Goal: Complete application form: Complete application form

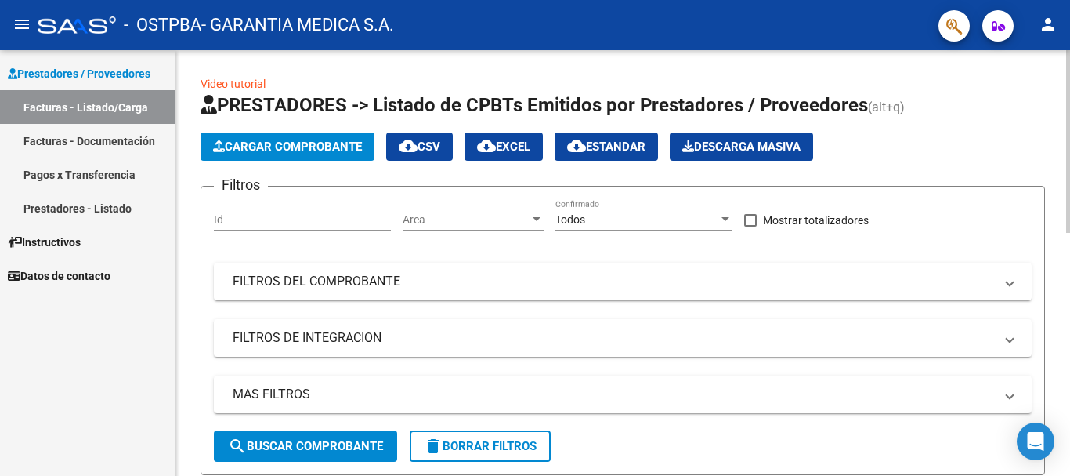
click at [294, 145] on span "Cargar Comprobante" at bounding box center [287, 146] width 149 height 14
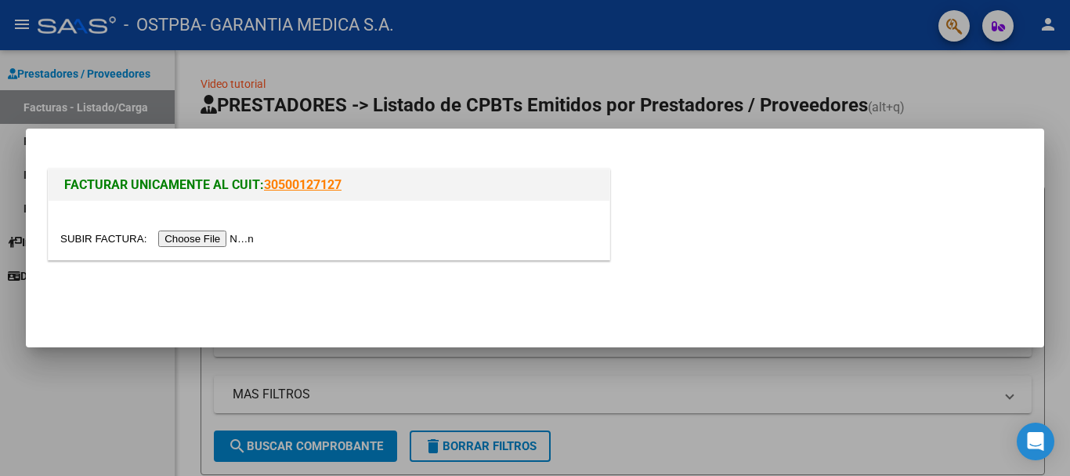
click at [242, 236] on input "file" at bounding box center [159, 238] width 198 height 16
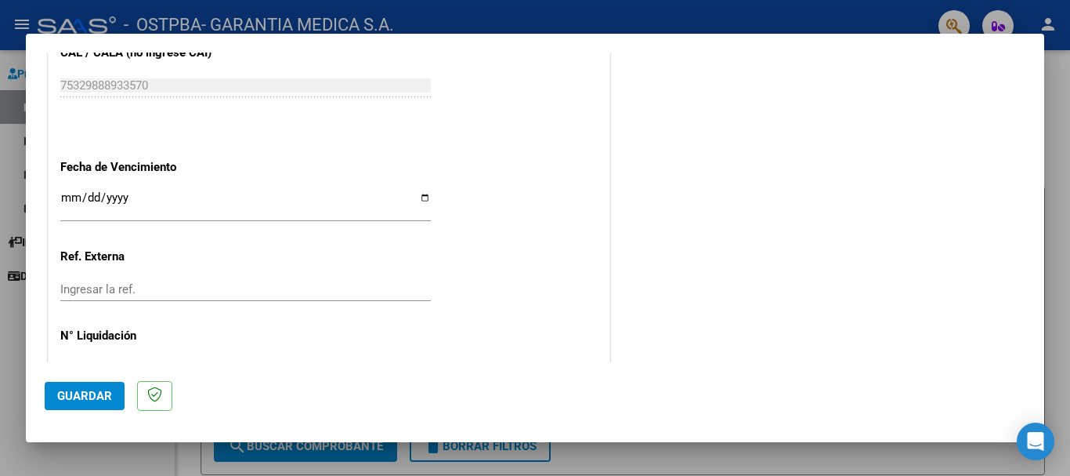
scroll to position [862, 0]
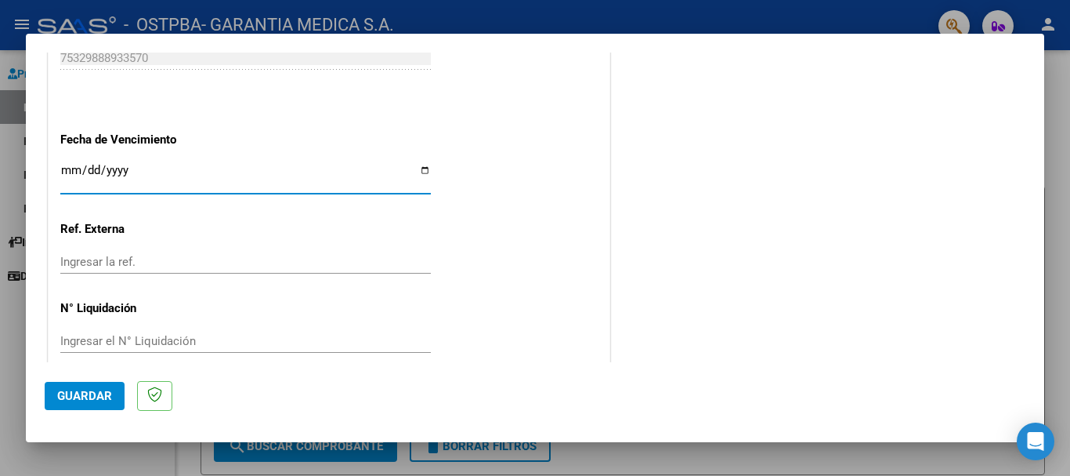
click at [71, 170] on input "Ingresar la fecha" at bounding box center [245, 176] width 371 height 25
type input "[DATE]"
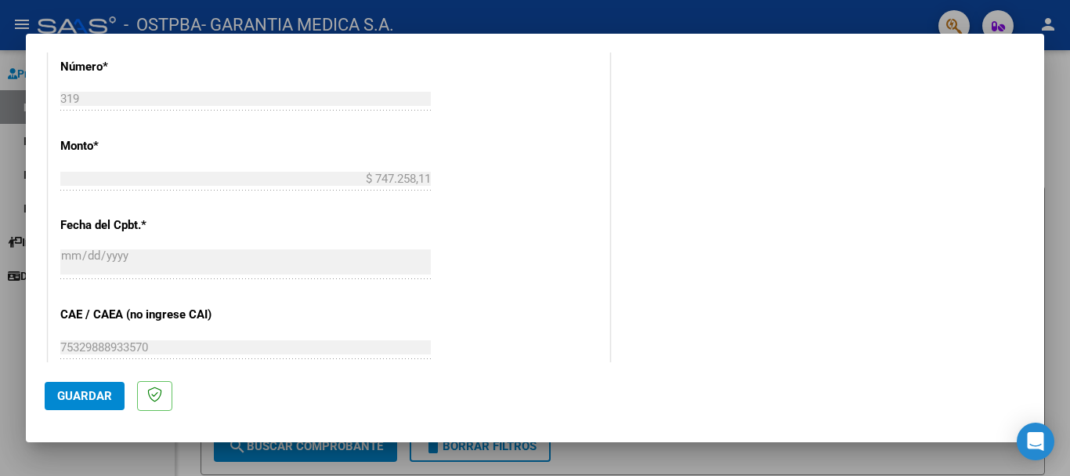
scroll to position [549, 0]
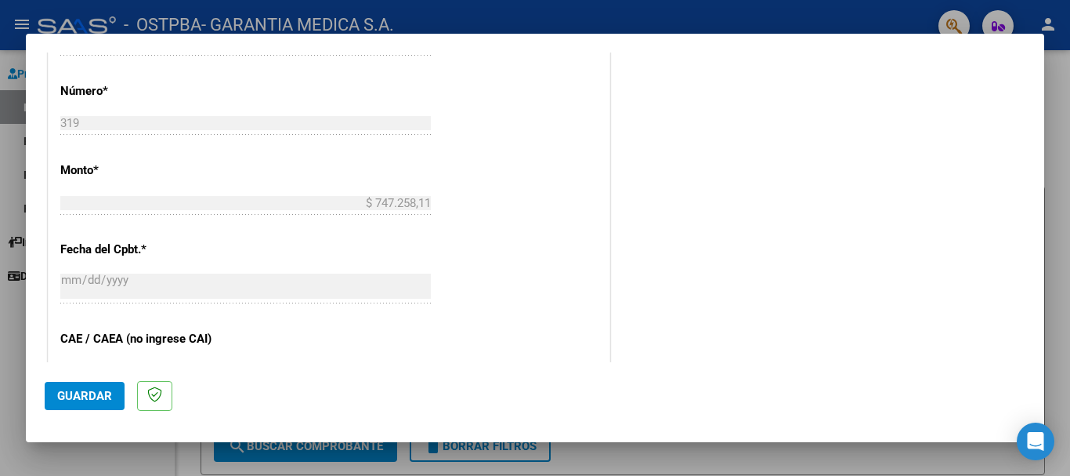
click at [85, 399] on span "Guardar" at bounding box center [84, 396] width 55 height 14
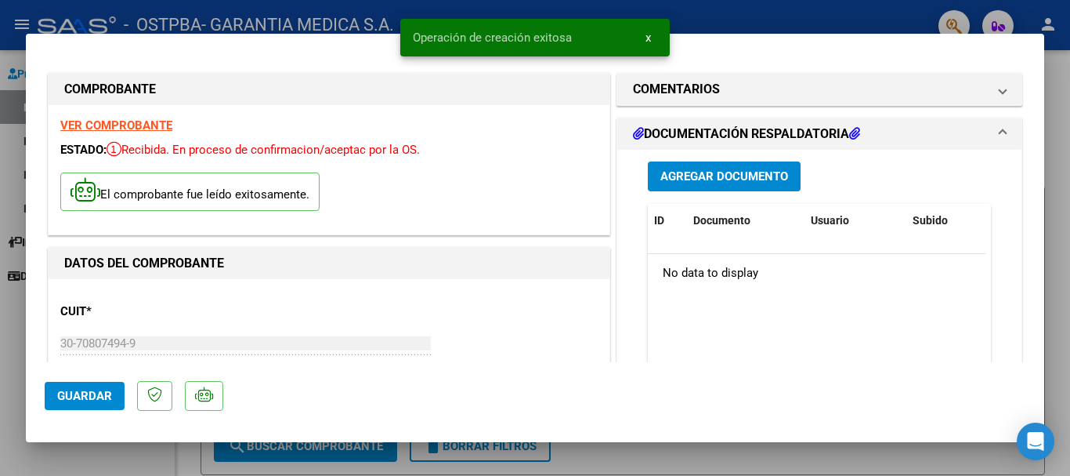
click at [685, 179] on span "Agregar Documento" at bounding box center [725, 177] width 128 height 14
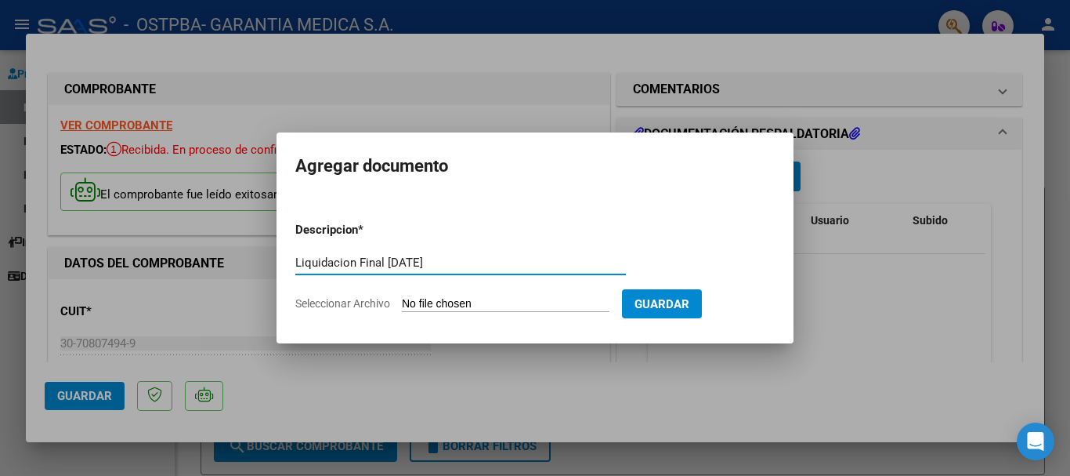
type input "Liquidacion Final [DATE]"
click at [429, 302] on input "Seleccionar Archivo" at bounding box center [506, 304] width 208 height 15
type input "C:\fakepath\OSTPBA - Liquidación Final 2025-06.xlsx"
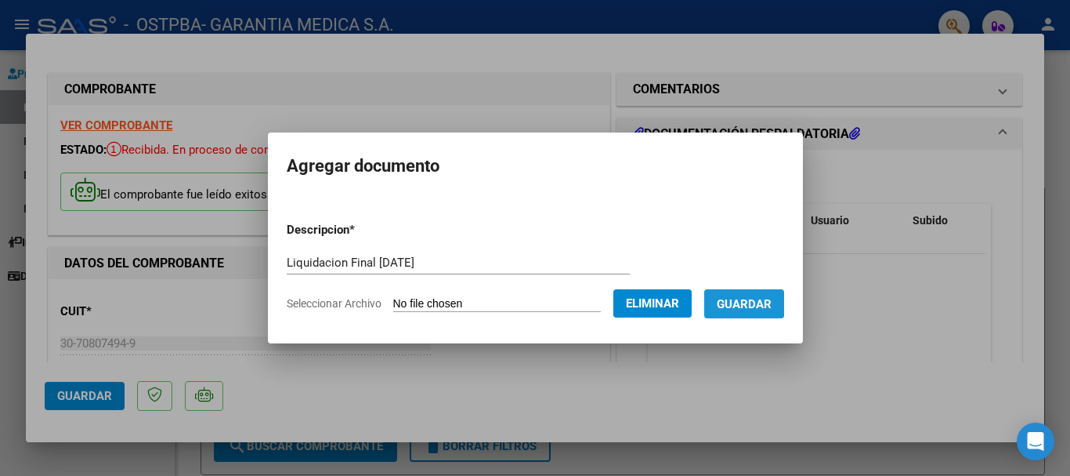
click at [755, 300] on span "Guardar" at bounding box center [744, 304] width 55 height 14
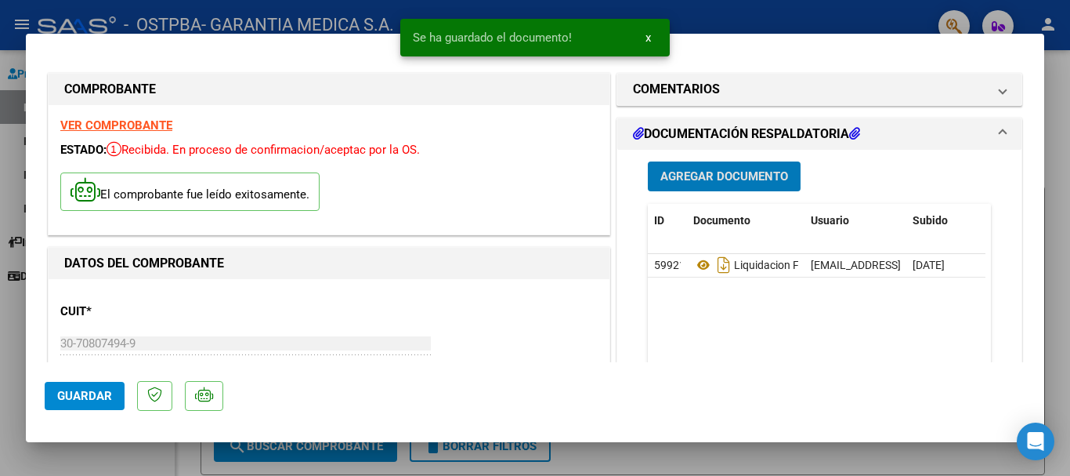
click at [689, 177] on span "Agregar Documento" at bounding box center [725, 177] width 128 height 14
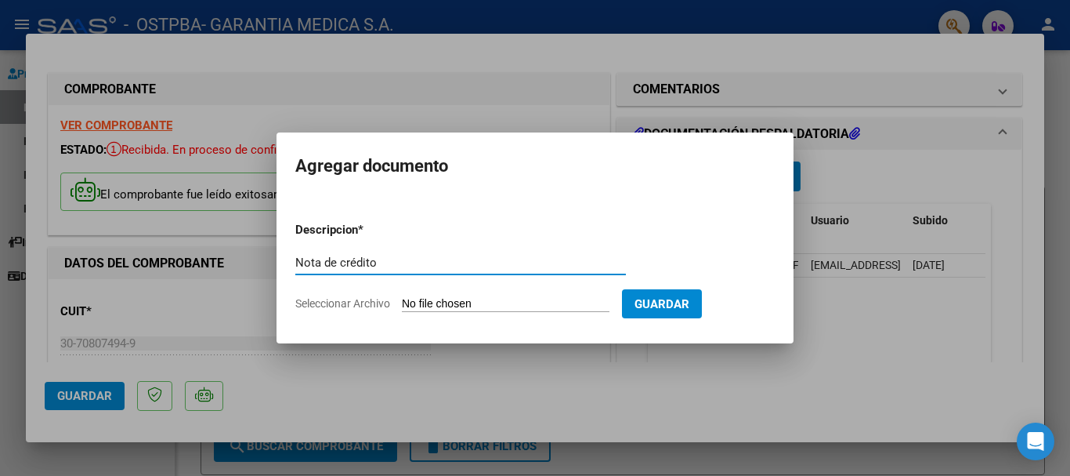
type input "Nota de crédito"
click at [457, 310] on input "Seleccionar Archivo" at bounding box center [506, 304] width 208 height 15
type input "C:\fakepath\OSTPBA - Nota de Crédito 2025-06.pdf"
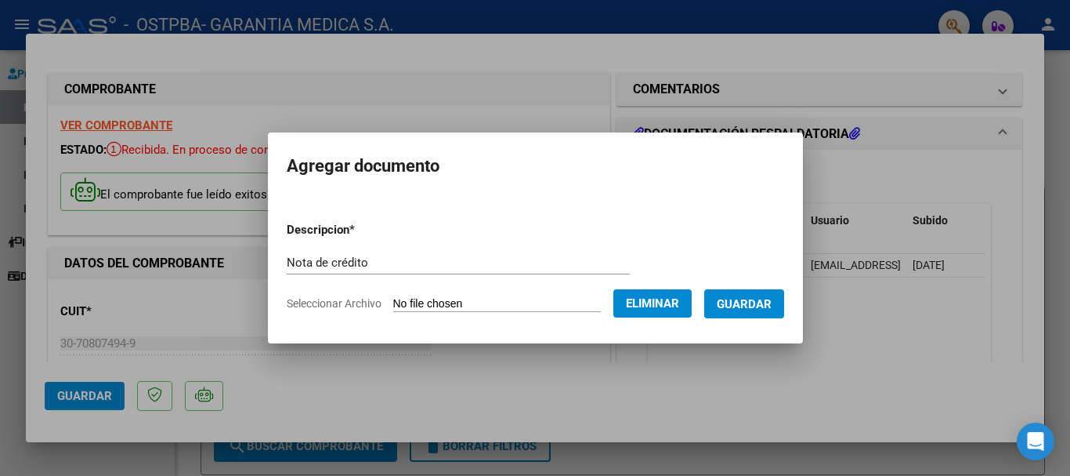
click at [752, 296] on span "Guardar" at bounding box center [744, 303] width 55 height 14
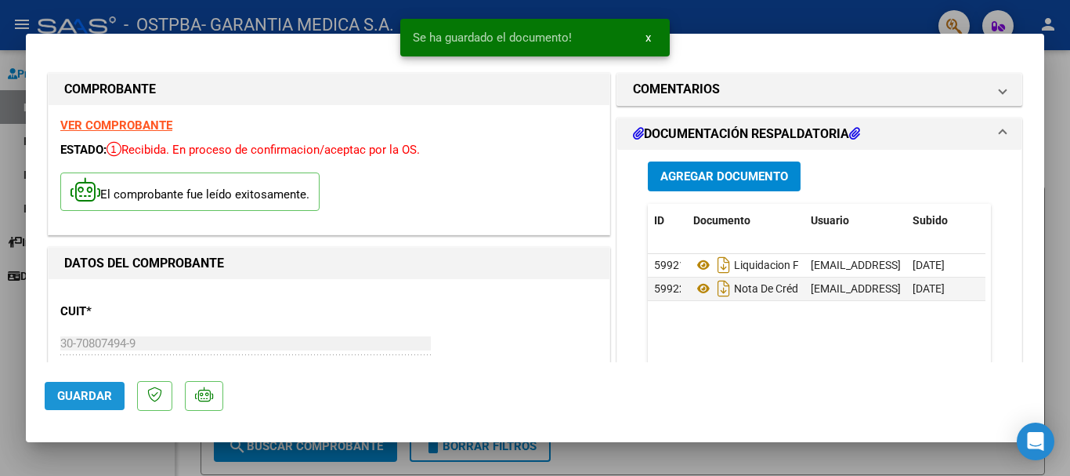
click at [94, 400] on span "Guardar" at bounding box center [84, 396] width 55 height 14
click at [0, 364] on div at bounding box center [535, 238] width 1070 height 476
type input "$ 0,00"
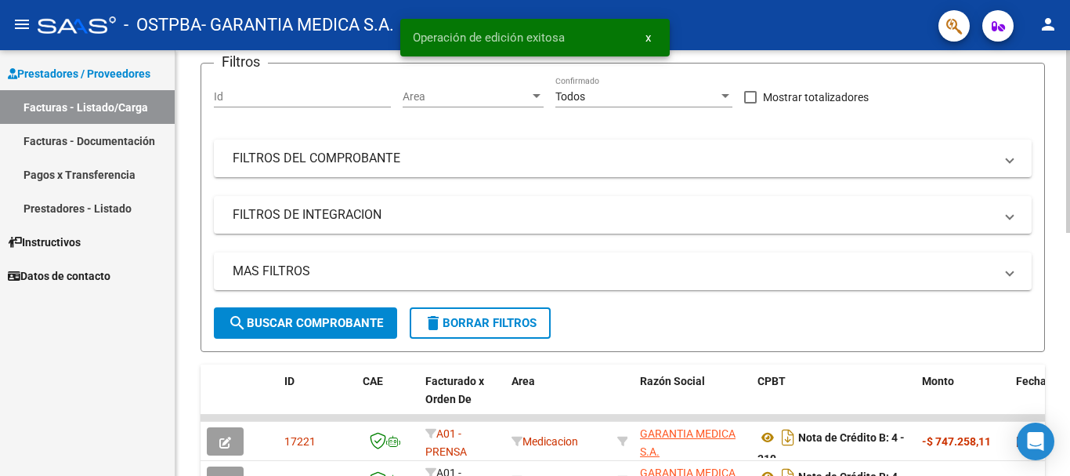
scroll to position [157, 0]
